Goal: Information Seeking & Learning: Learn about a topic

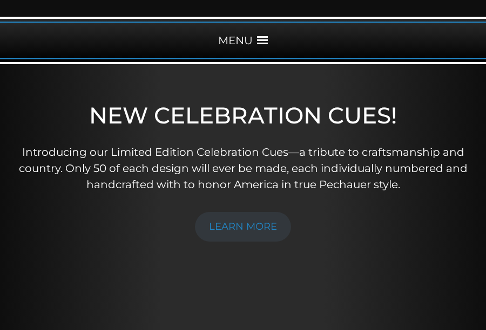
scroll to position [127, 0]
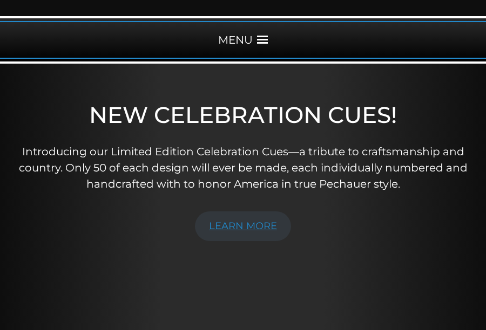
click at [212, 224] on link "LEARN MORE" at bounding box center [243, 227] width 96 height 30
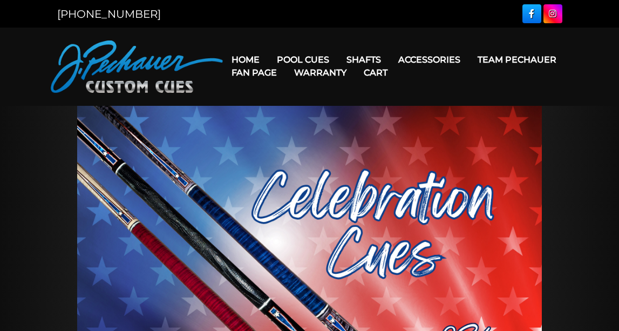
click at [286, 59] on link "Fan Page" at bounding box center [254, 73] width 63 height 28
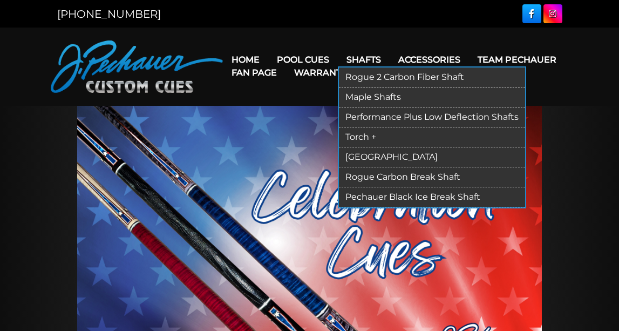
click at [374, 116] on link "Performance Plus Low Deflection Shafts" at bounding box center [432, 117] width 186 height 20
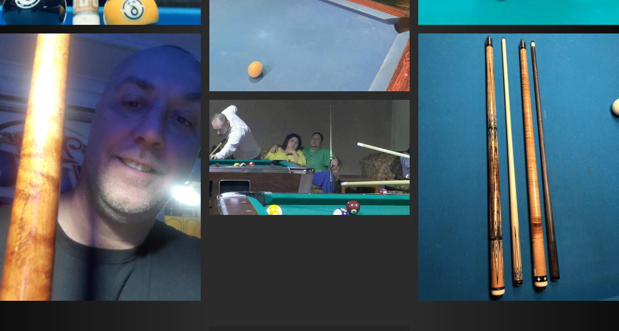
scroll to position [525, 0]
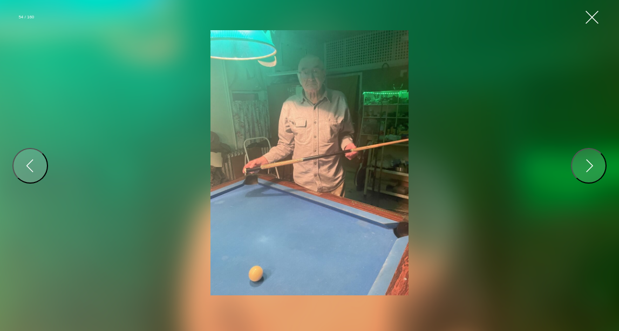
scroll to position [705, 0]
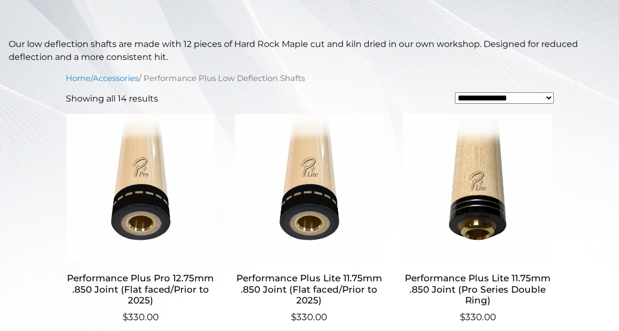
scroll to position [294, 0]
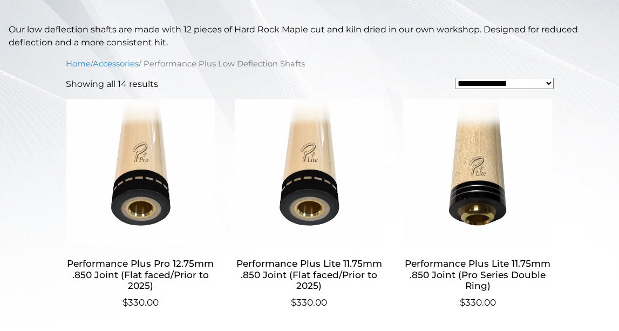
click at [378, 117] on img at bounding box center [309, 172] width 150 height 146
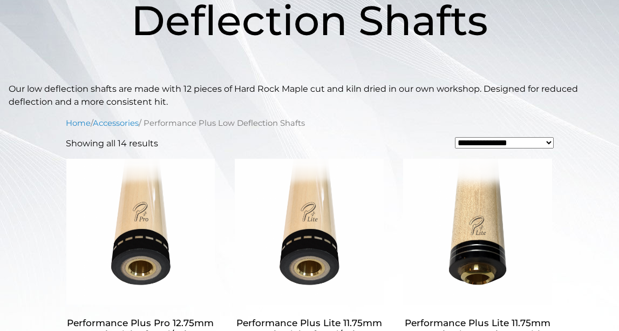
scroll to position [234, 0]
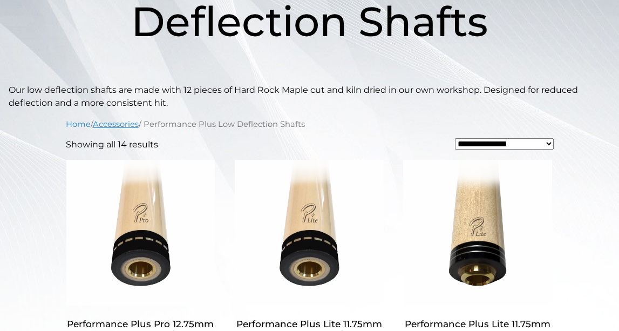
click at [103, 127] on link "Accessories" at bounding box center [116, 124] width 46 height 10
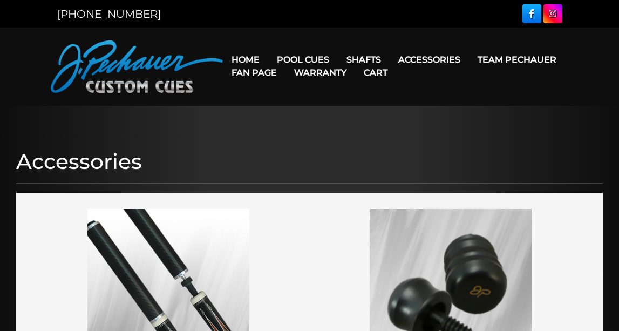
click at [286, 60] on link "Fan Page" at bounding box center [254, 73] width 63 height 28
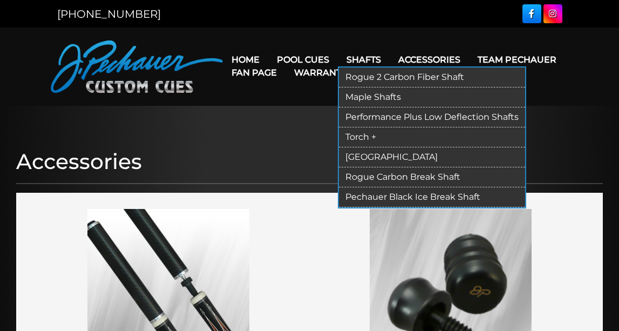
click at [369, 117] on link "Performance Plus Low Deflection Shafts" at bounding box center [432, 117] width 186 height 20
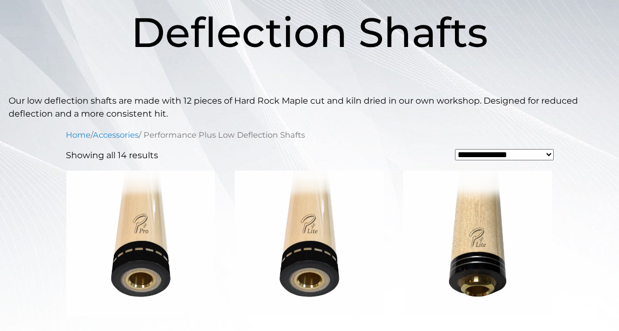
scroll to position [237, 0]
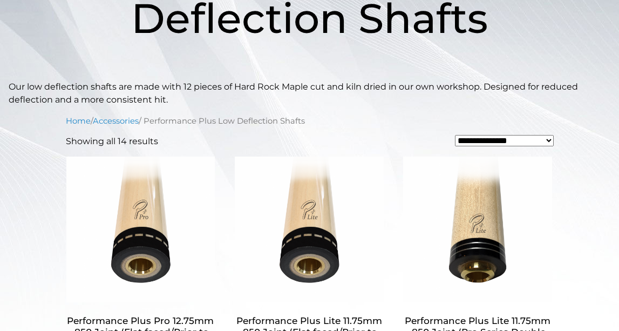
select select "**********"
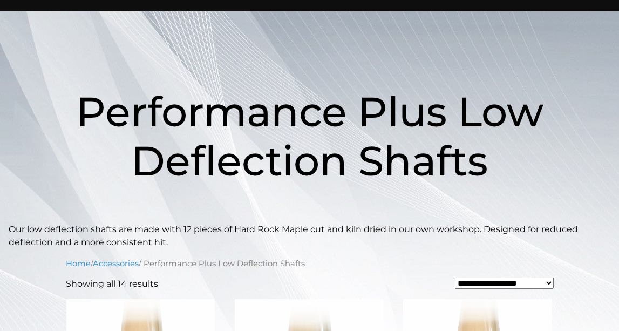
scroll to position [96, 0]
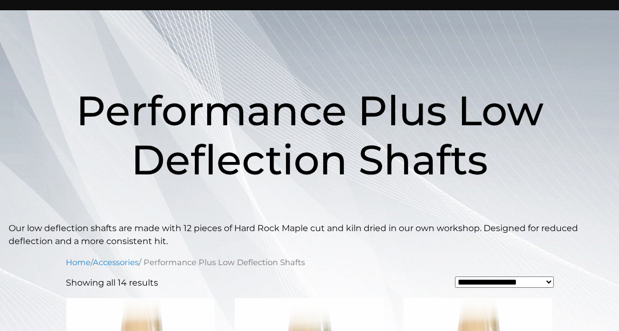
select select "**********"
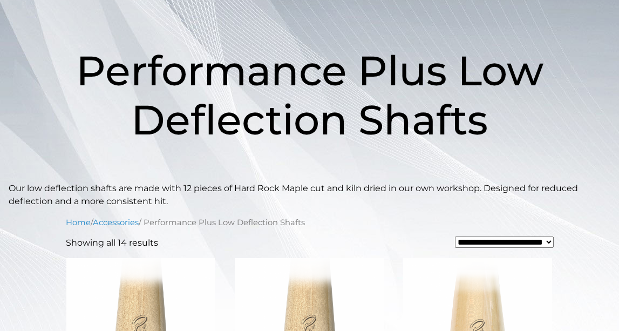
scroll to position [145, 0]
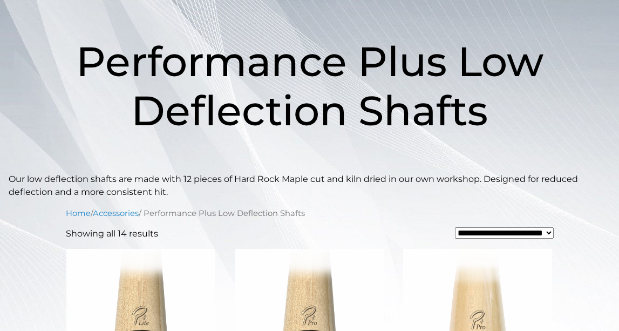
select select "**********"
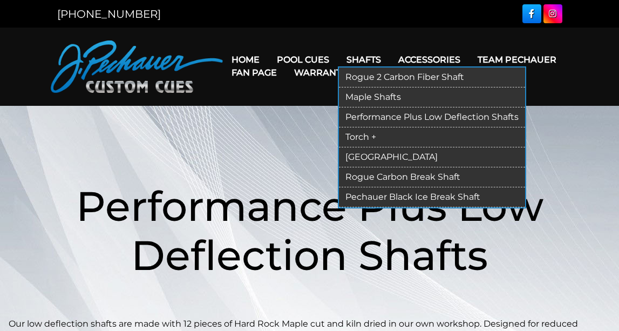
click at [374, 154] on link "[GEOGRAPHIC_DATA]" at bounding box center [432, 157] width 186 height 20
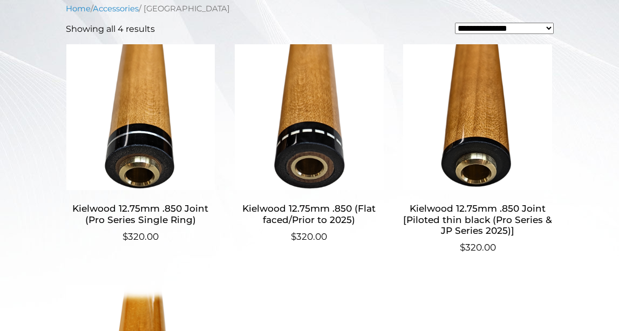
scroll to position [313, 0]
select select "**********"
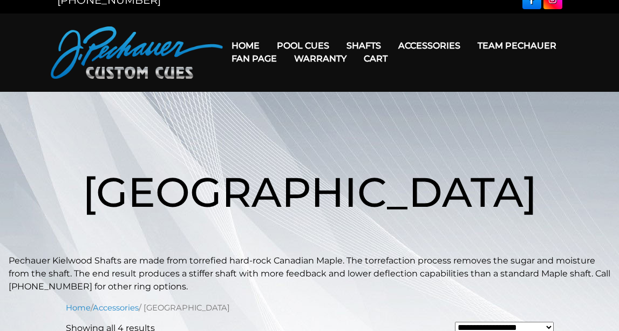
scroll to position [17, 0]
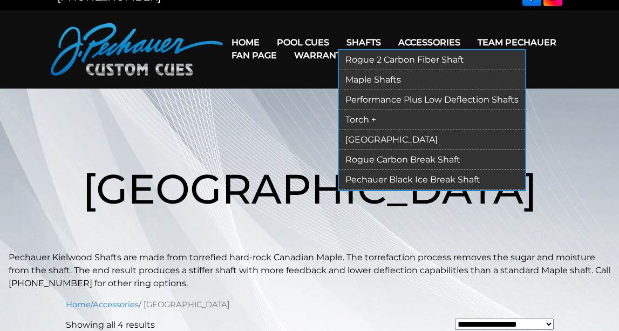
click at [368, 41] on link "Shafts" at bounding box center [364, 43] width 52 height 28
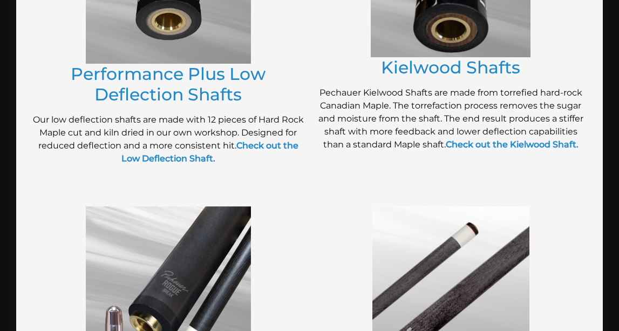
scroll to position [639, 0]
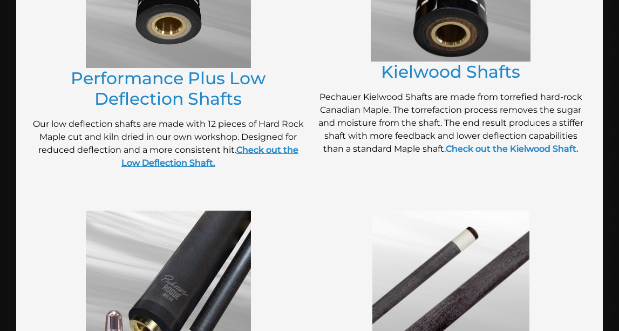
click at [264, 147] on strong "Check out the Low Deflection Shaft." at bounding box center [209, 156] width 177 height 23
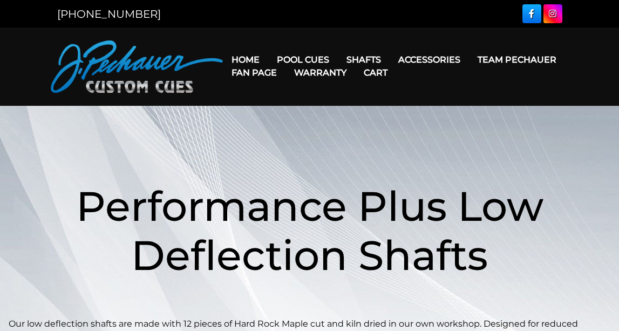
click at [264, 147] on h1 "Performance Plus Low Deflection Shafts" at bounding box center [310, 231] width 602 height 174
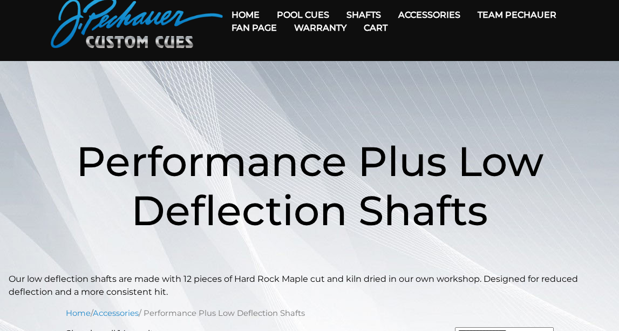
scroll to position [46, 0]
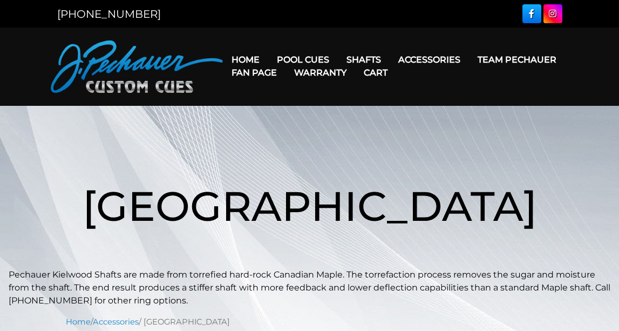
scroll to position [313, 0]
